Goal: Task Accomplishment & Management: Manage account settings

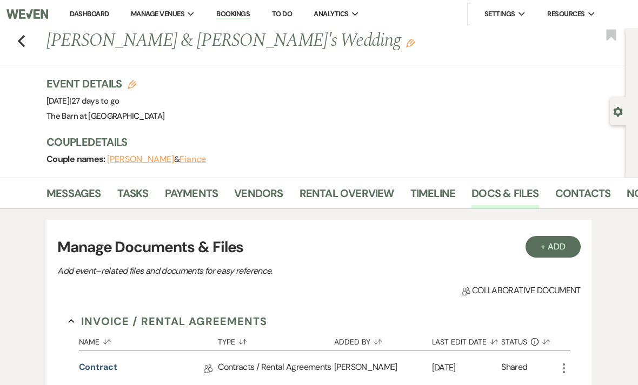
click at [20, 40] on use "button" at bounding box center [21, 41] width 7 height 12
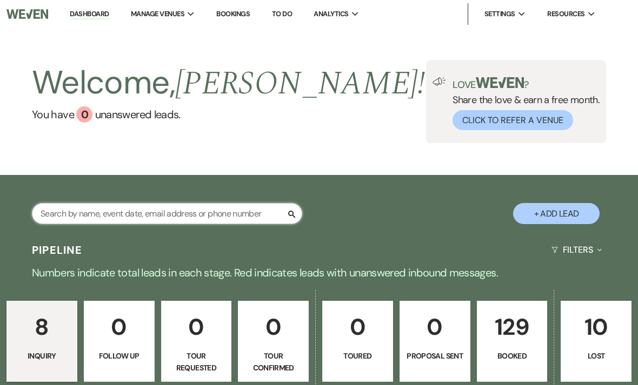
click at [216, 210] on input "text" at bounding box center [167, 213] width 270 height 21
type input "[PERSON_NAME]"
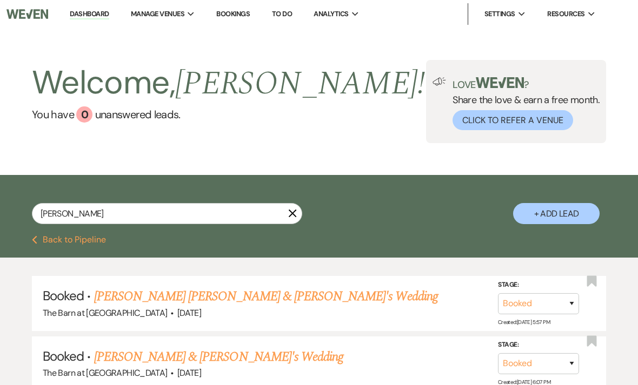
click at [195, 303] on link "[PERSON_NAME] [PERSON_NAME] & [PERSON_NAME]'s Wedding" at bounding box center [266, 296] width 344 height 19
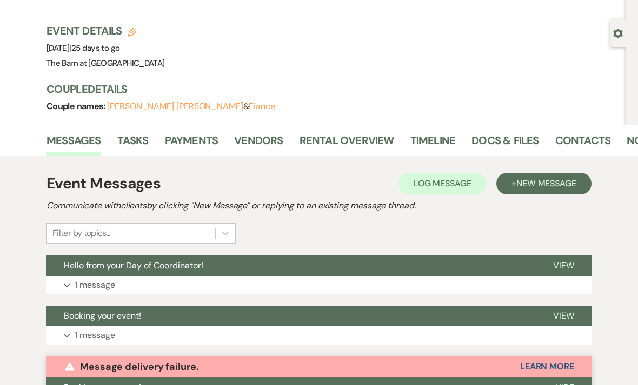
click at [516, 132] on link "Docs & Files" at bounding box center [504, 144] width 67 height 24
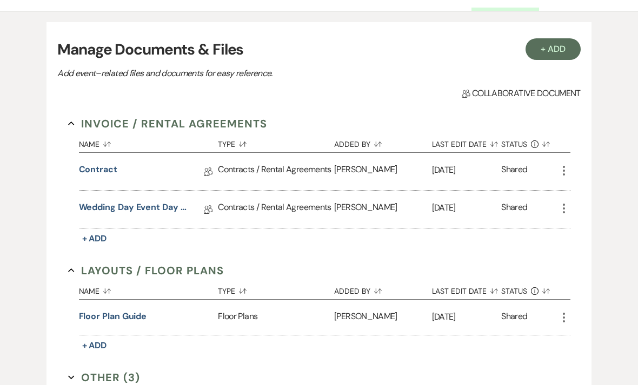
scroll to position [233, 0]
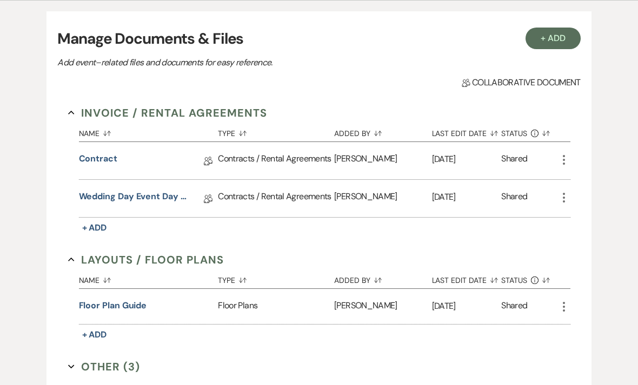
click at [98, 191] on link "Wedding Day Event Day of Coordinator" at bounding box center [133, 199] width 108 height 17
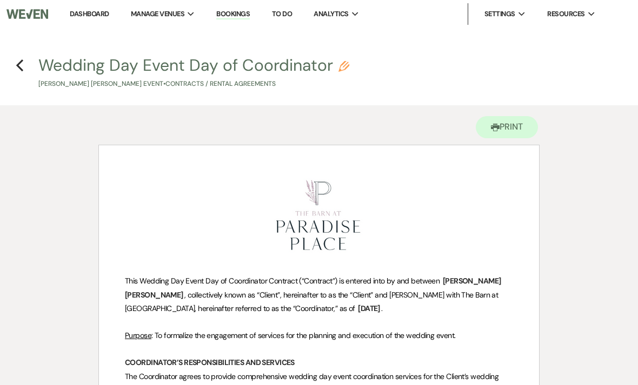
click at [18, 59] on icon "Previous" at bounding box center [20, 65] width 8 height 13
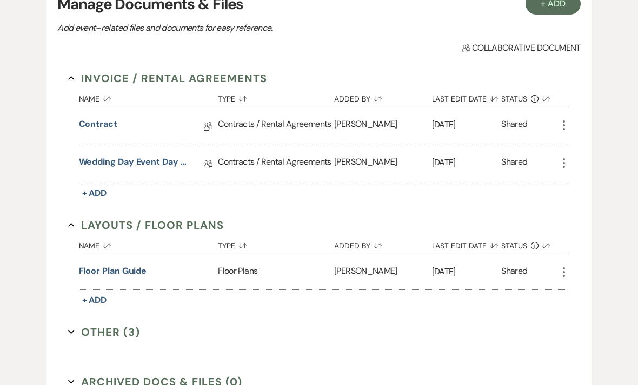
click at [105, 156] on link "Wedding Day Event Day of Coordinator" at bounding box center [133, 164] width 108 height 17
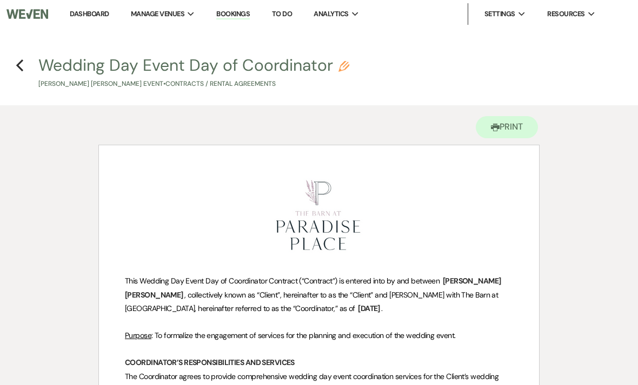
click at [8, 68] on h4 "Previous Wedding Day Event Day of Coordinator Pencil [PERSON_NAME] [PERSON_NAME…" at bounding box center [319, 71] width 638 height 35
click at [23, 59] on icon "Previous" at bounding box center [20, 65] width 8 height 13
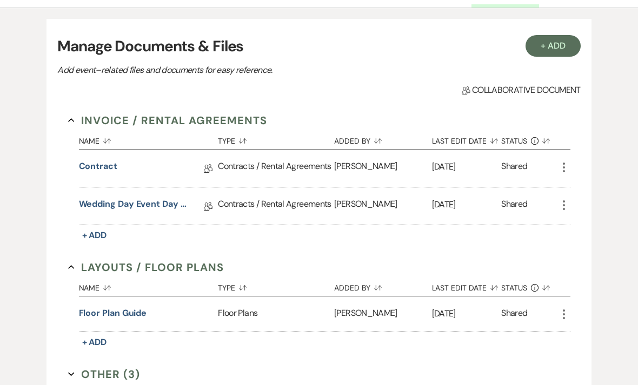
scroll to position [224, 0]
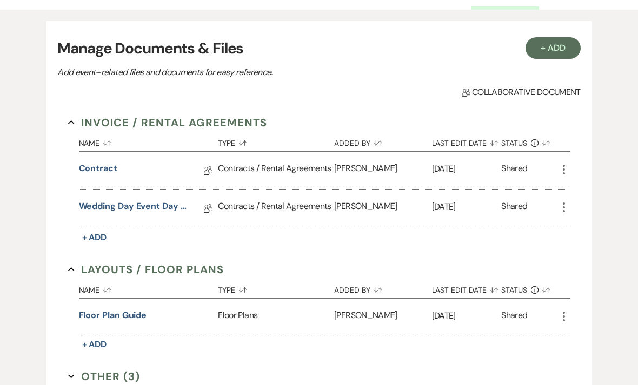
click at [96, 162] on link "Contract" at bounding box center [98, 170] width 38 height 17
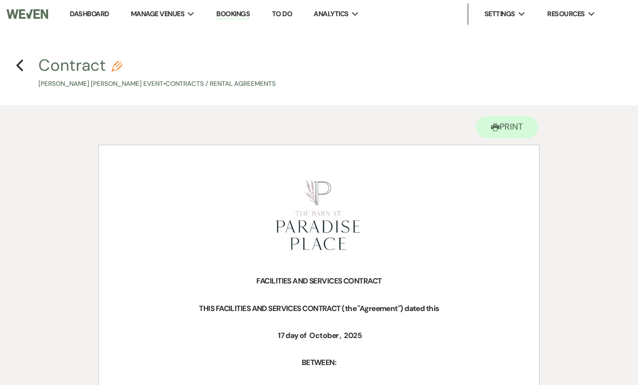
click at [17, 66] on icon "Previous" at bounding box center [20, 65] width 8 height 13
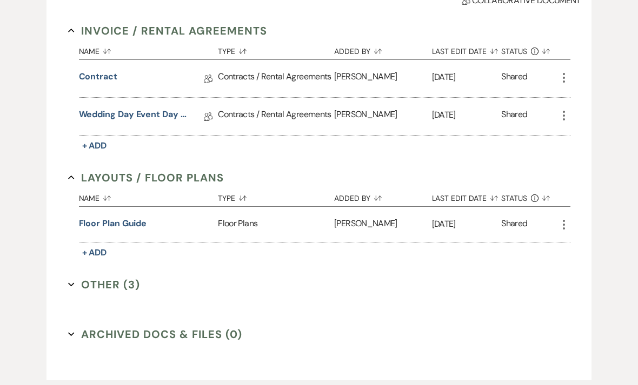
click at [85, 277] on button "Other (3) Expand" at bounding box center [104, 285] width 72 height 16
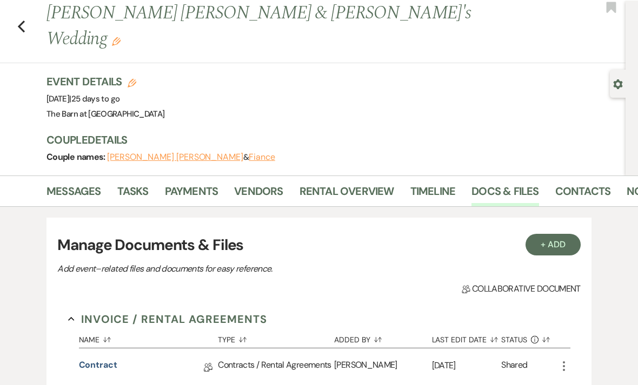
scroll to position [28, 0]
click at [263, 183] on link "Vendors" at bounding box center [258, 195] width 49 height 24
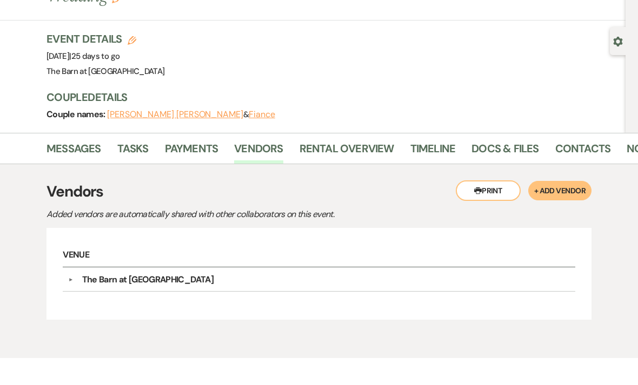
scroll to position [40, 0]
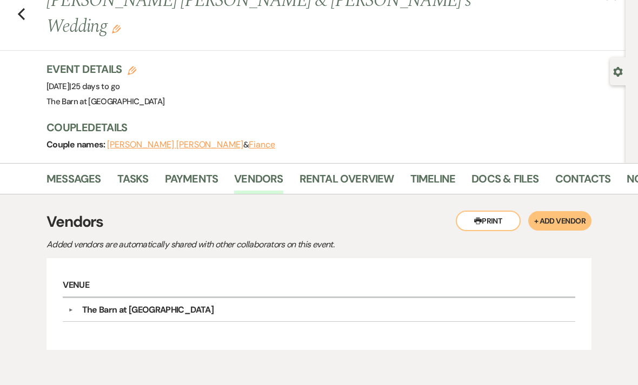
click at [72, 170] on link "Messages" at bounding box center [73, 182] width 55 height 24
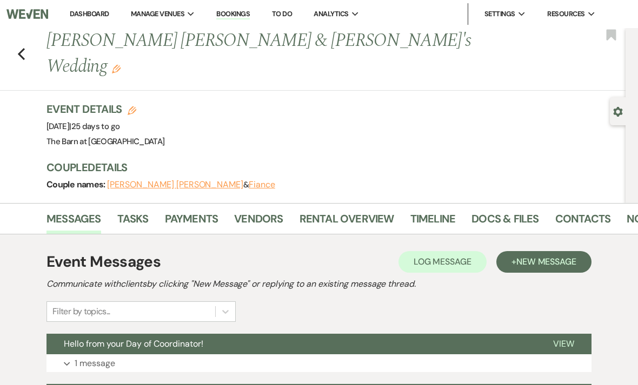
click at [25, 48] on icon "Previous" at bounding box center [21, 54] width 8 height 13
